Goal: Communication & Community: Answer question/provide support

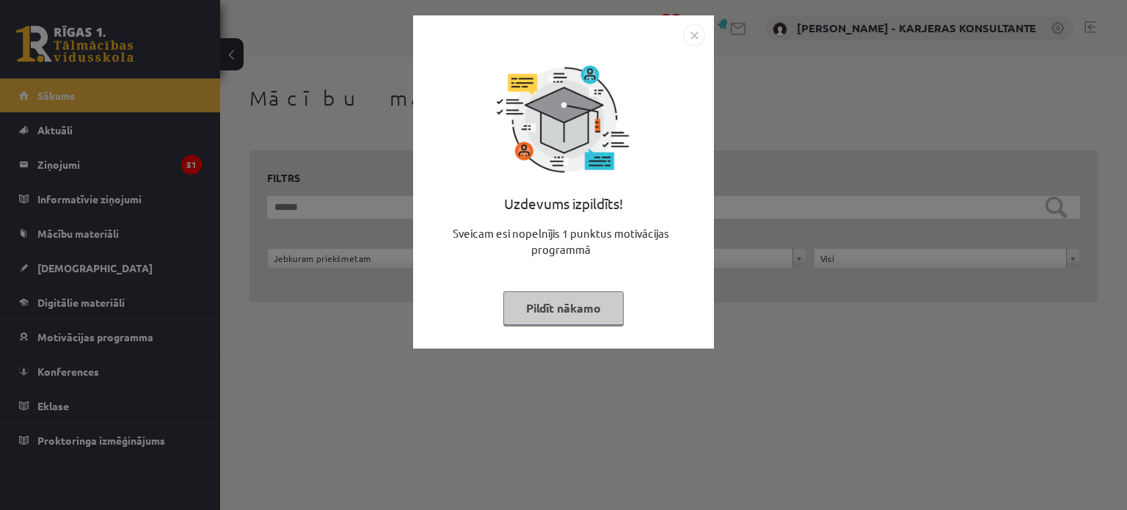
click at [696, 30] on img "Close" at bounding box center [694, 35] width 22 height 22
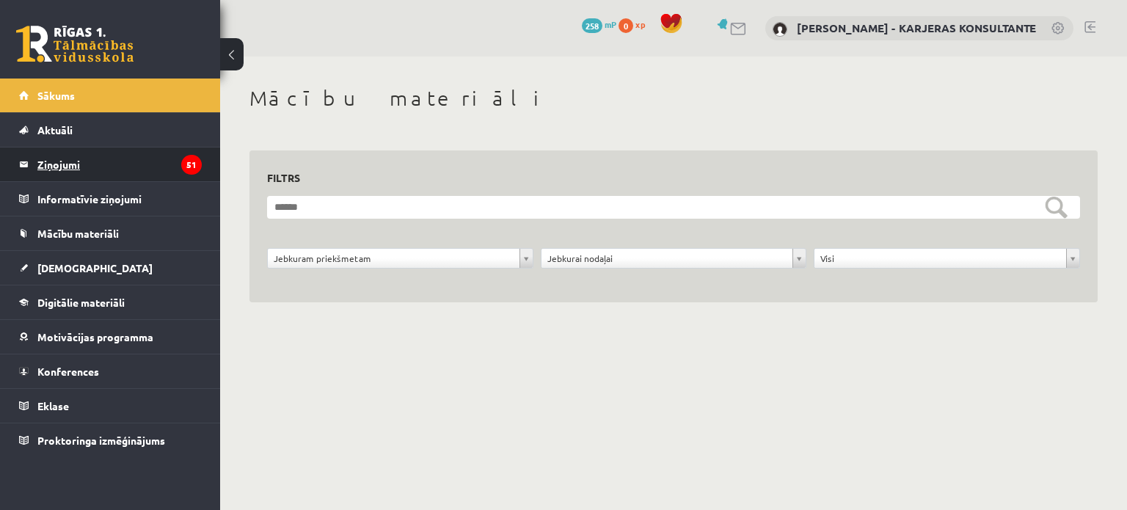
click at [49, 159] on legend "Ziņojumi 51" at bounding box center [119, 165] width 164 height 34
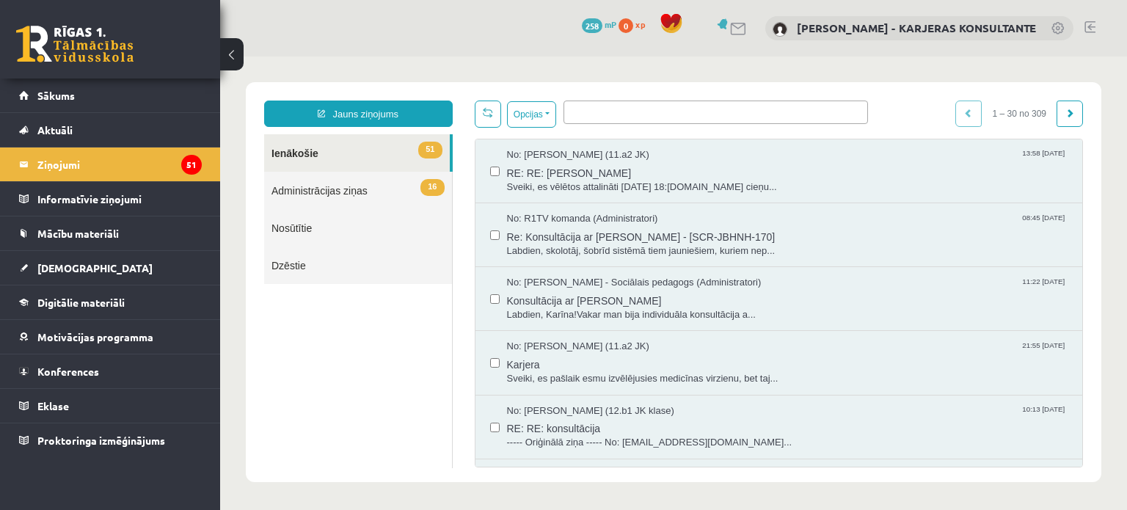
click at [332, 188] on link "16 Administrācijas ziņas" at bounding box center [358, 190] width 188 height 37
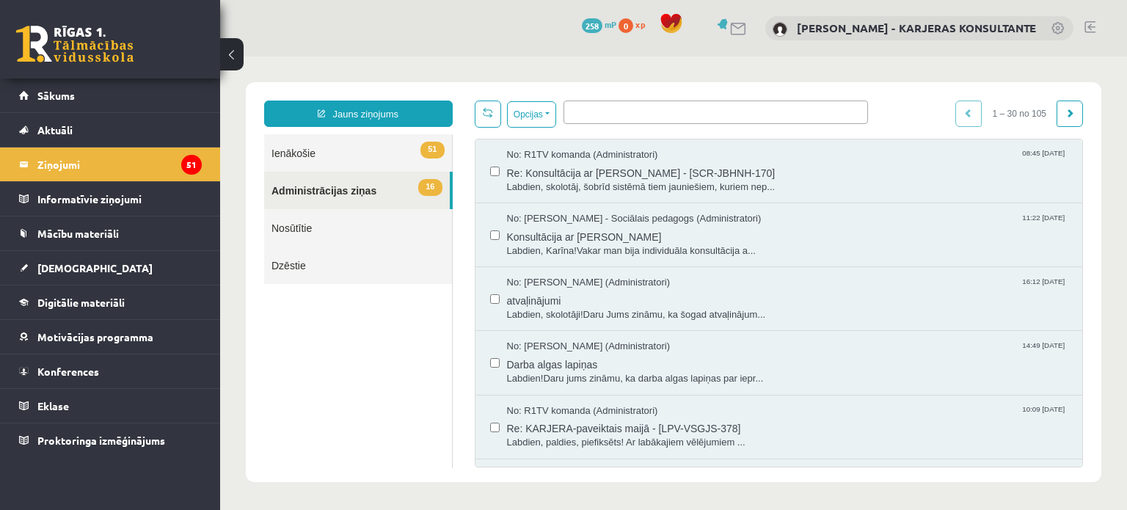
drag, startPoint x: 1322, startPoint y: 62, endPoint x: 323, endPoint y: 418, distance: 1060.6
click at [323, 418] on ul "51 Ienākošie 16 Administrācijas ziņas Nosūtītie Dzēstie" at bounding box center [358, 301] width 189 height 334
click at [599, 244] on span "Labdien, Karīna!Vakar man bija individuāla konsultācija a..." at bounding box center [788, 251] width 562 height 14
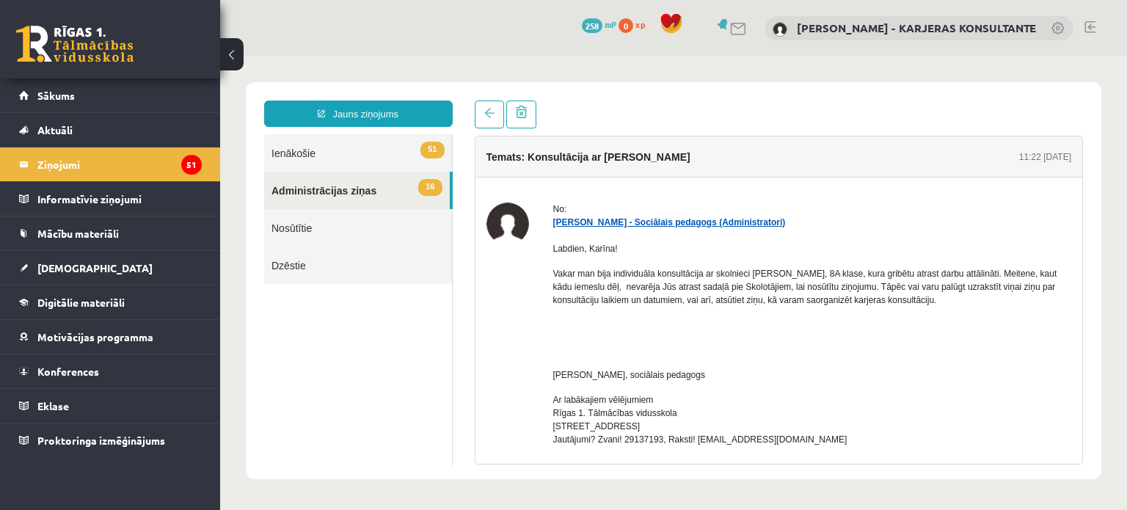
click at [645, 219] on link "Dagnija Gaubšteina - Sociālais pedagogs (Administratori)" at bounding box center [669, 222] width 233 height 10
click at [283, 148] on link "51 Ienākošie" at bounding box center [358, 152] width 188 height 37
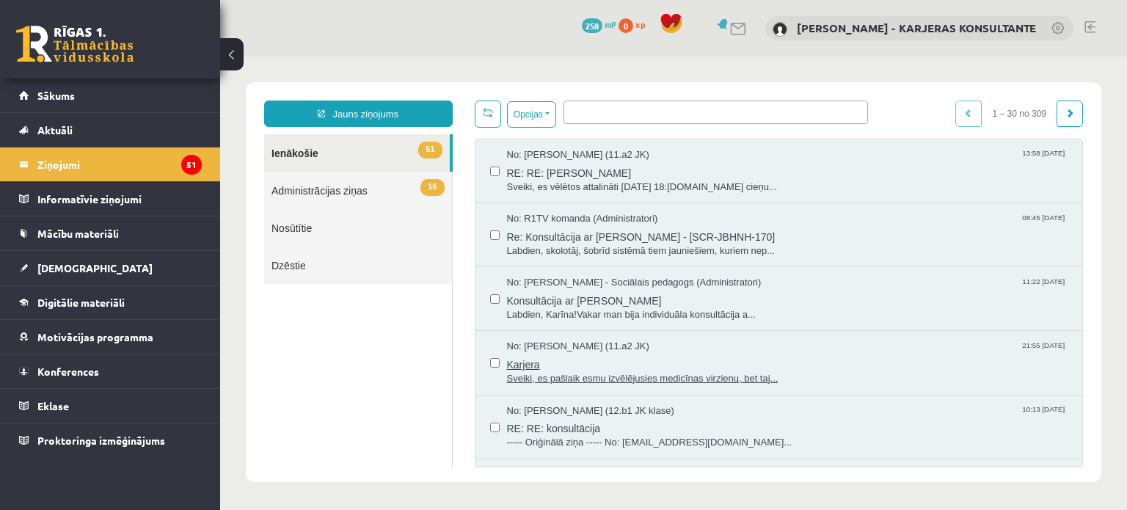
click at [573, 346] on span "No: Loreta Lote Šķeltiņa (11.a2 JK)" at bounding box center [578, 347] width 142 height 14
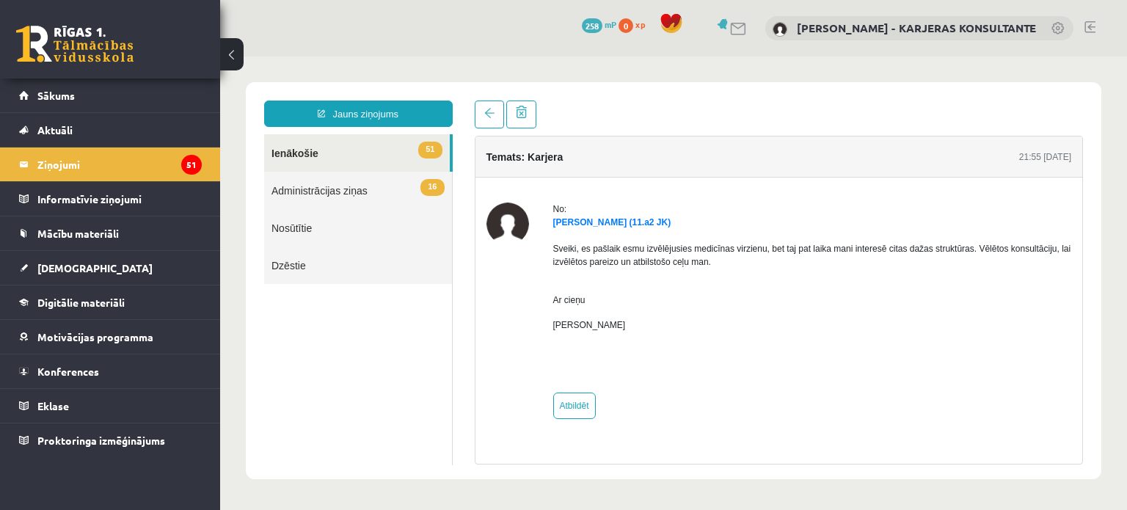
click at [295, 152] on link "51 Ienākošie" at bounding box center [357, 152] width 186 height 37
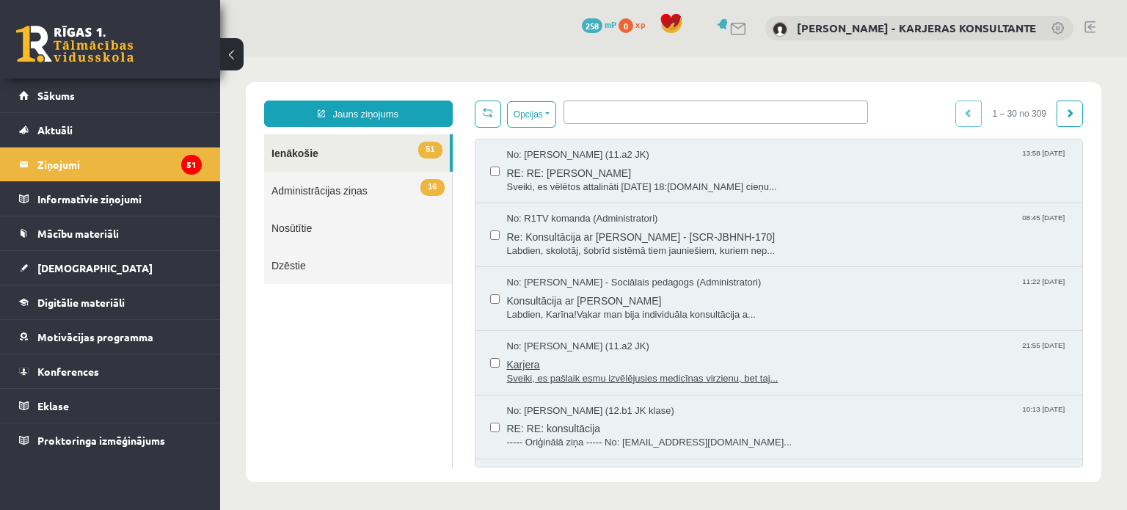
click at [1020, 341] on span "21:55 09/09/2025" at bounding box center [1044, 345] width 48 height 11
click at [297, 231] on link "Nosūtītie" at bounding box center [358, 227] width 188 height 37
click at [300, 228] on link "Nosūtītie" at bounding box center [358, 227] width 188 height 37
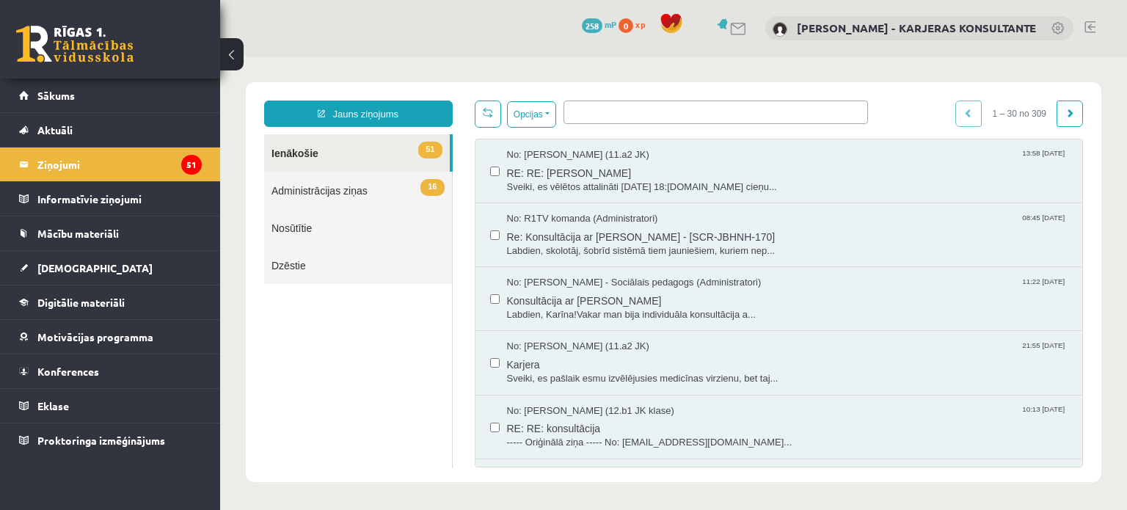
click at [300, 228] on link "Nosūtītie" at bounding box center [358, 227] width 188 height 37
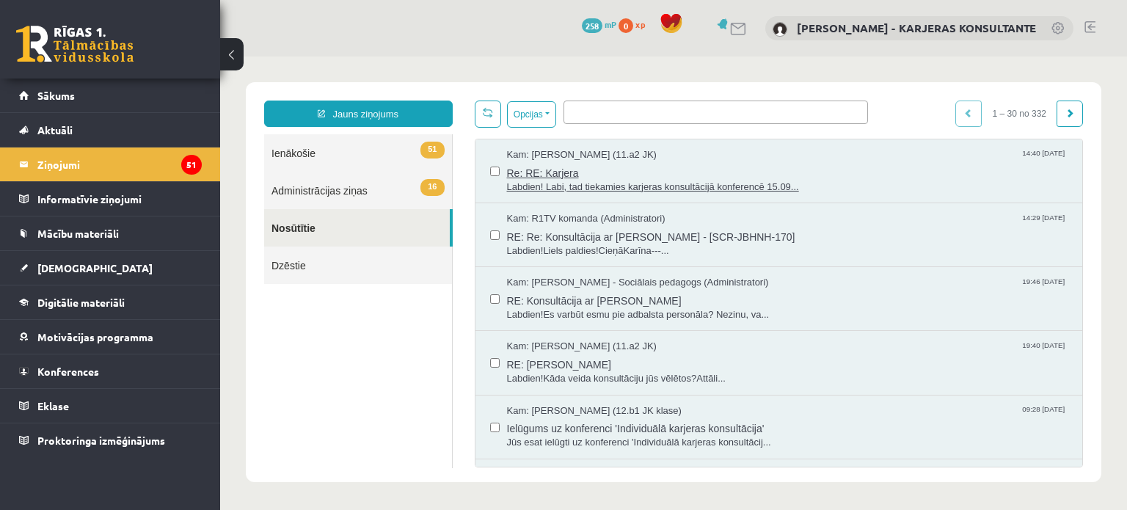
click at [596, 183] on span "Labdien! Labi, tad tiekamies karjeras konsultācijā konferencē 15.09..." at bounding box center [788, 188] width 562 height 14
